Goal: Task Accomplishment & Management: Manage account settings

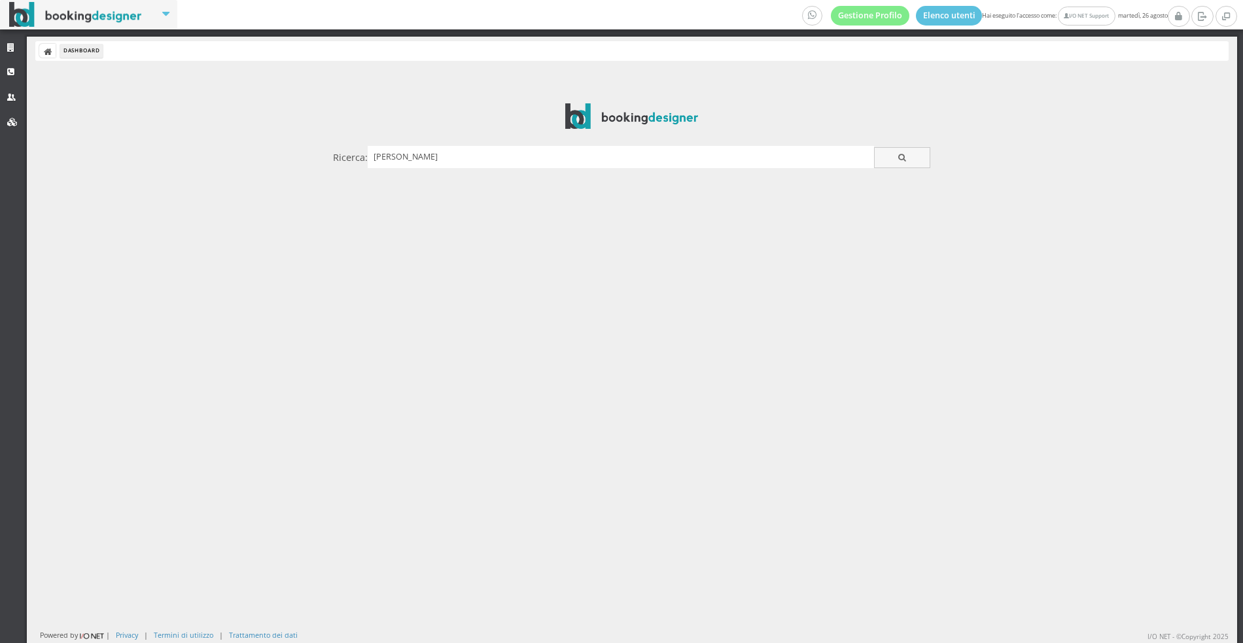
type input "[PERSON_NAME]"
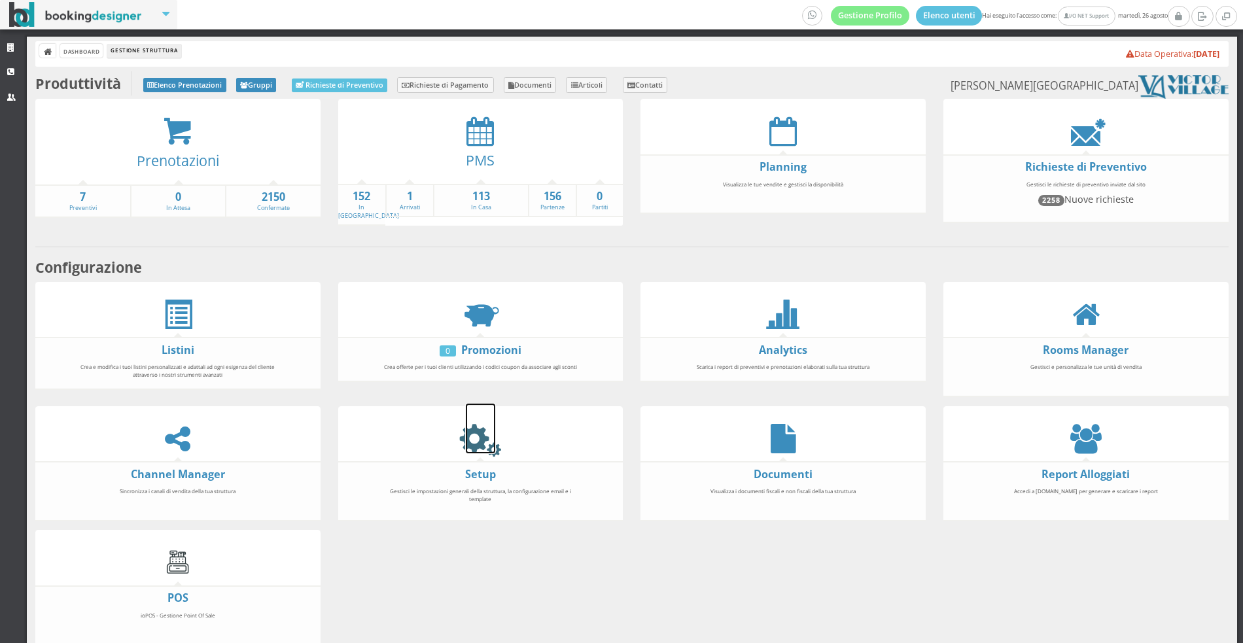
click at [478, 437] on icon at bounding box center [480, 438] width 29 height 29
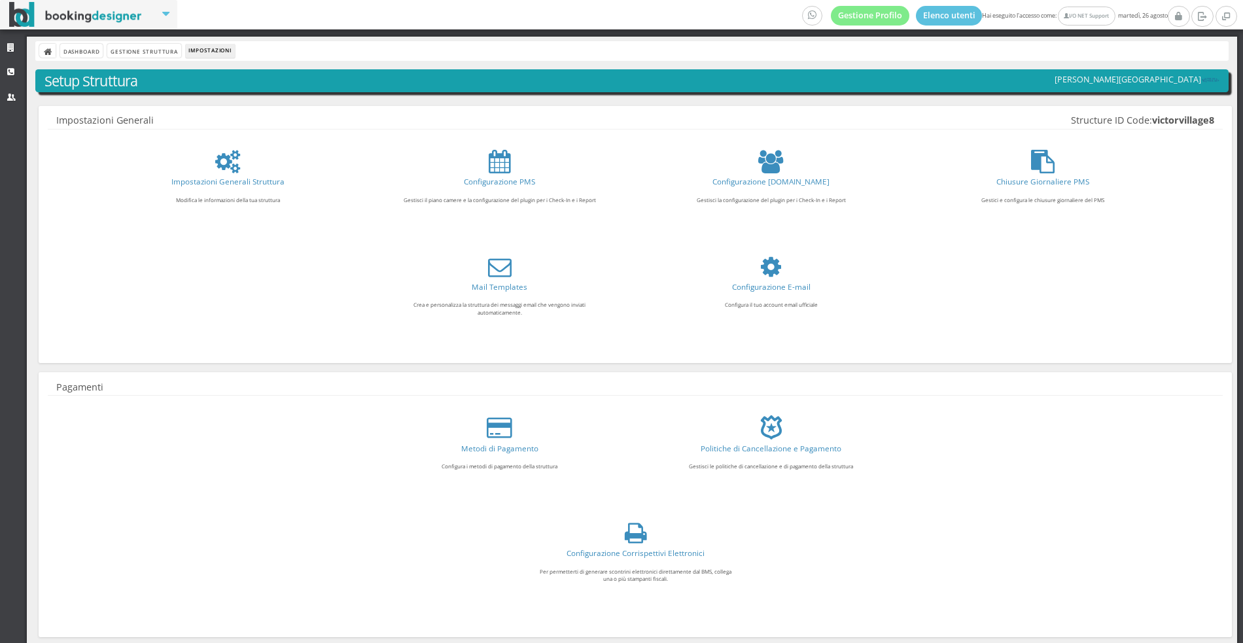
click at [634, 549] on link "Configurazione Corrispettivi Elettronici" at bounding box center [635, 552] width 138 height 10
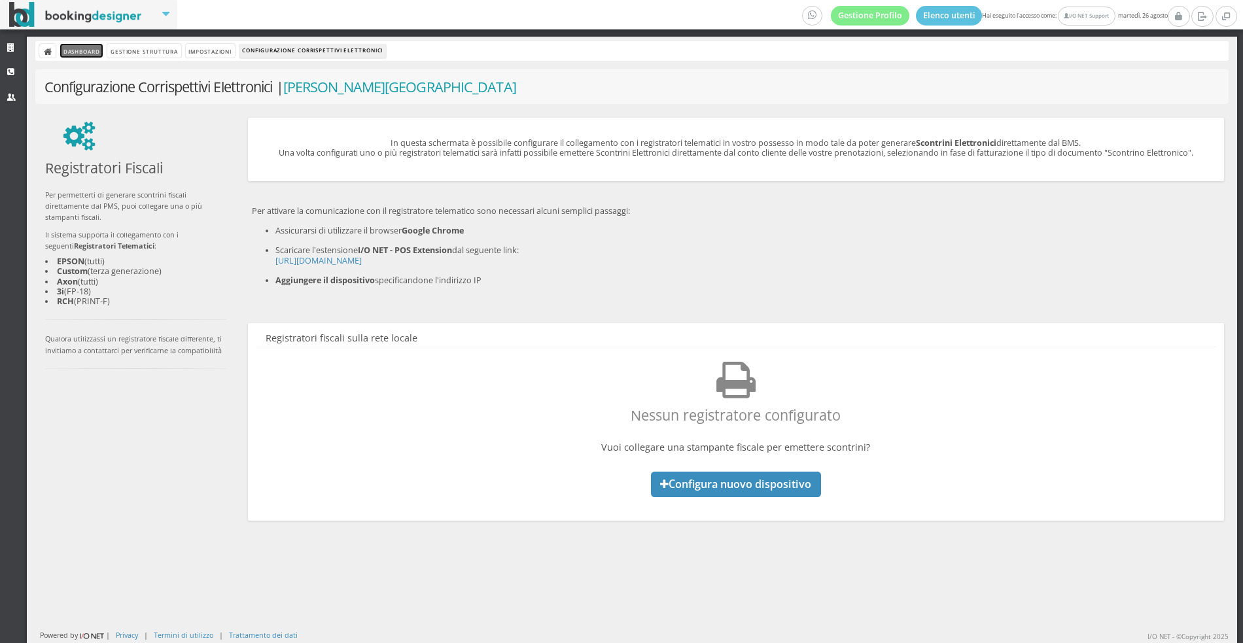
click at [72, 56] on link "Dashboard" at bounding box center [81, 51] width 43 height 14
